Goal: Find specific page/section: Find specific page/section

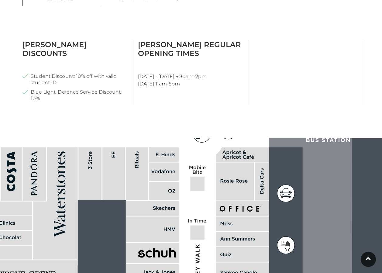
scroll to position [334, 0]
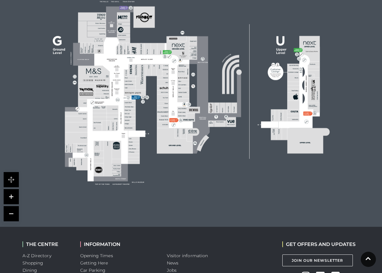
scroll to position [213, 0]
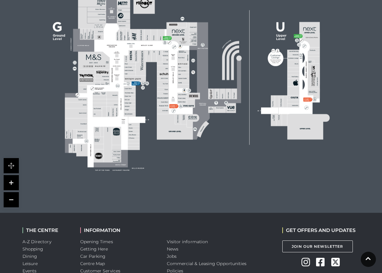
click at [11, 181] on link at bounding box center [11, 182] width 15 height 15
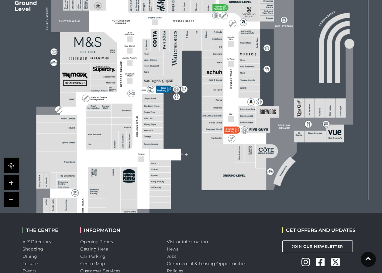
drag, startPoint x: 125, startPoint y: 162, endPoint x: 184, endPoint y: 162, distance: 59.2
click at [184, 162] on rect at bounding box center [263, 76] width 548 height 386
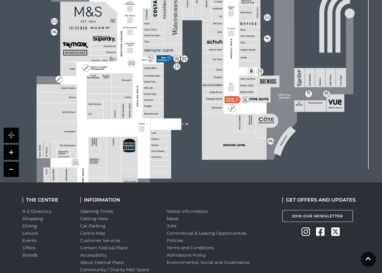
scroll to position [285, 0]
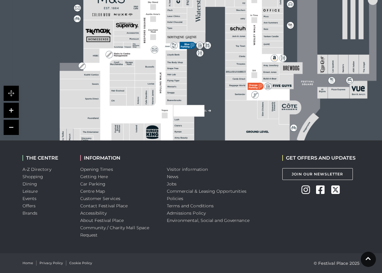
drag, startPoint x: 180, startPoint y: 111, endPoint x: 202, endPoint y: 157, distance: 50.8
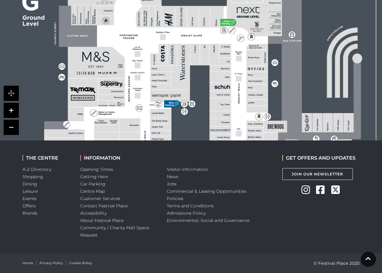
drag, startPoint x: 208, startPoint y: 61, endPoint x: 192, endPoint y: 133, distance: 73.4
click at [192, 133] on rect at bounding box center [271, 90] width 548 height 386
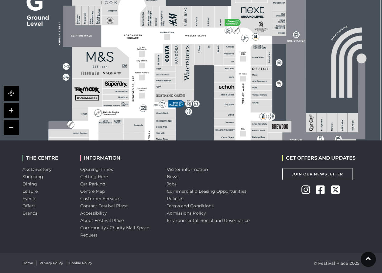
drag, startPoint x: 196, startPoint y: 66, endPoint x: 201, endPoint y: 85, distance: 19.6
click at [201, 85] on icon at bounding box center [275, 90] width 687 height 386
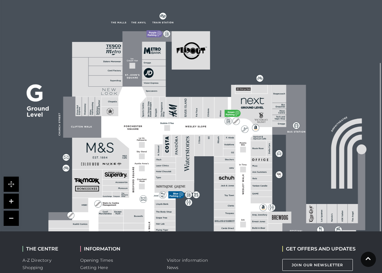
scroll to position [194, 0]
